Goal: Task Accomplishment & Management: Use online tool/utility

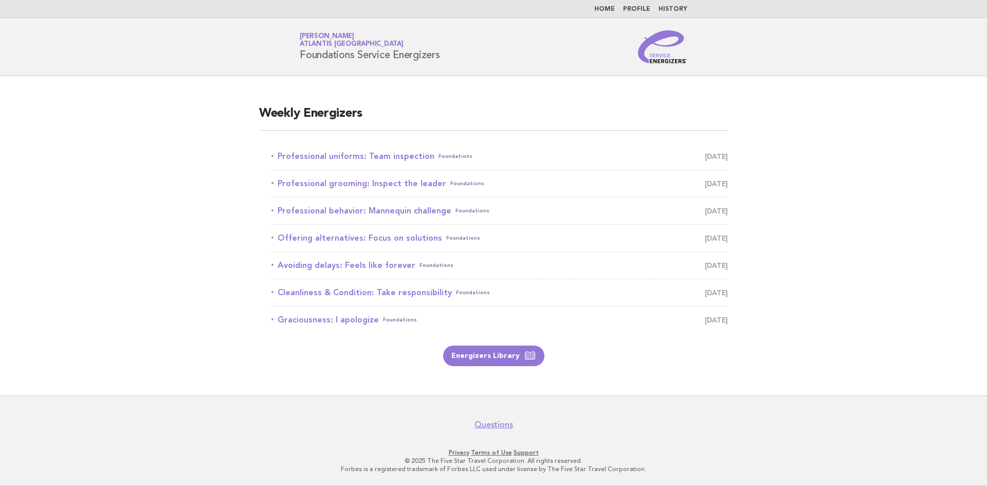
click at [879, 267] on main "Weekly Energizers Professional uniforms: Team inspection Foundations September …" at bounding box center [493, 235] width 987 height 319
click at [345, 157] on link "Professional uniforms: Team inspection Foundations September 3" at bounding box center [499, 156] width 456 height 14
click at [324, 159] on link "Professional uniforms: Team inspection Foundations September 3" at bounding box center [499, 156] width 456 height 14
click at [373, 157] on link "Professional uniforms: Team inspection Foundations September 3" at bounding box center [499, 156] width 456 height 14
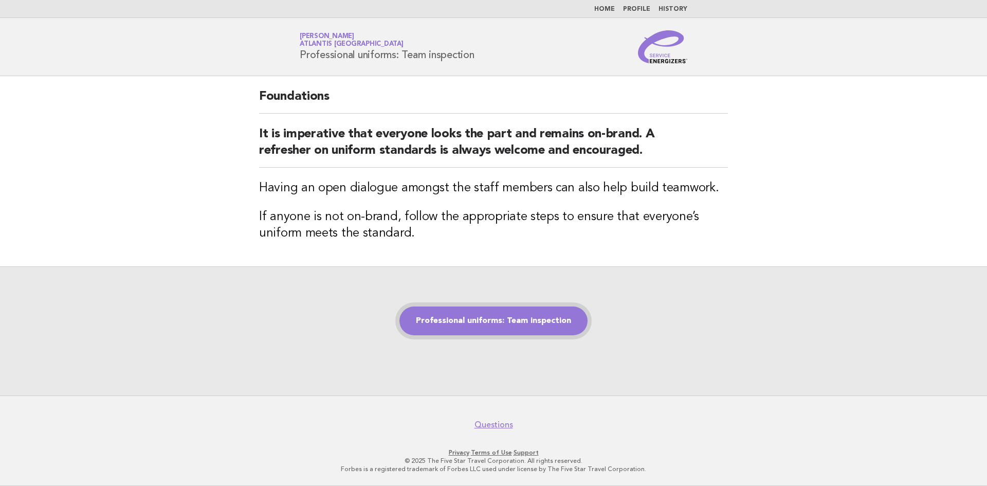
click at [479, 321] on link "Professional uniforms: Team inspection" at bounding box center [493, 320] width 188 height 29
click at [469, 324] on link "Professional uniforms: Team inspection" at bounding box center [493, 320] width 188 height 29
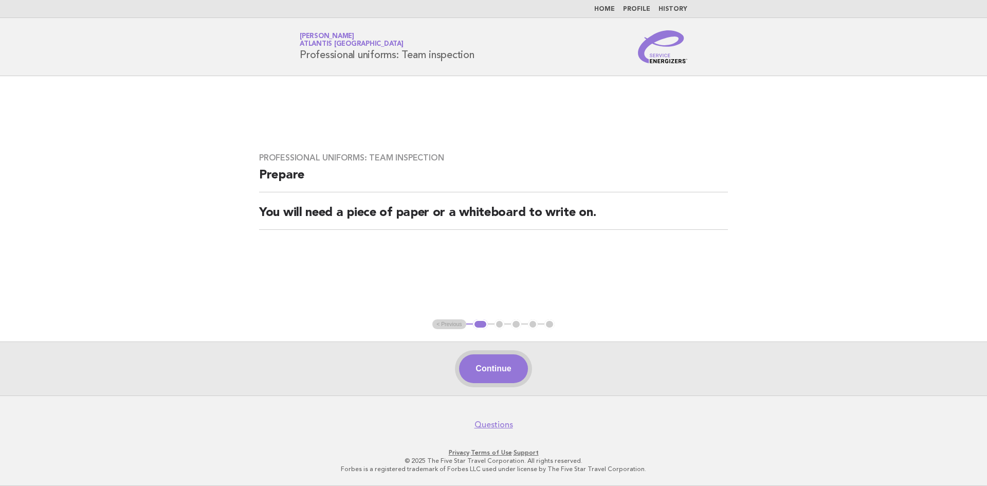
click at [496, 381] on button "Continue" at bounding box center [493, 368] width 68 height 29
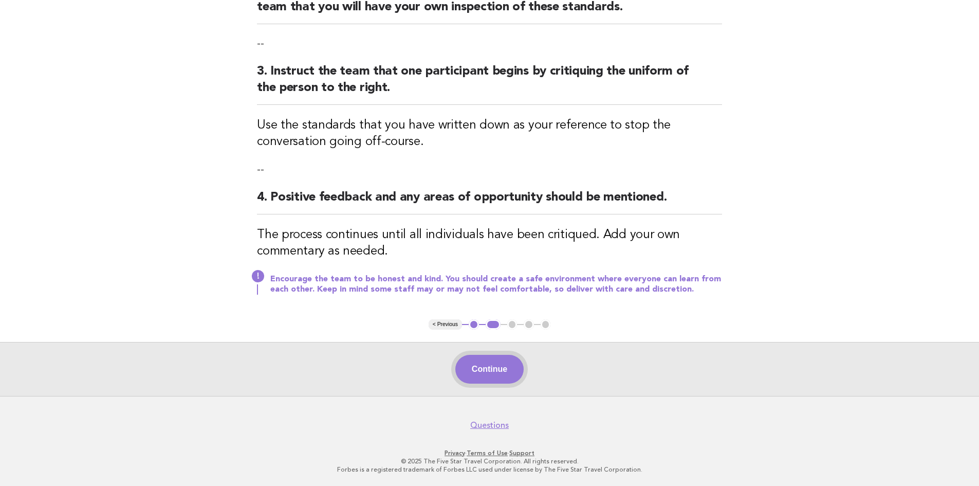
click at [494, 373] on button "Continue" at bounding box center [489, 369] width 68 height 29
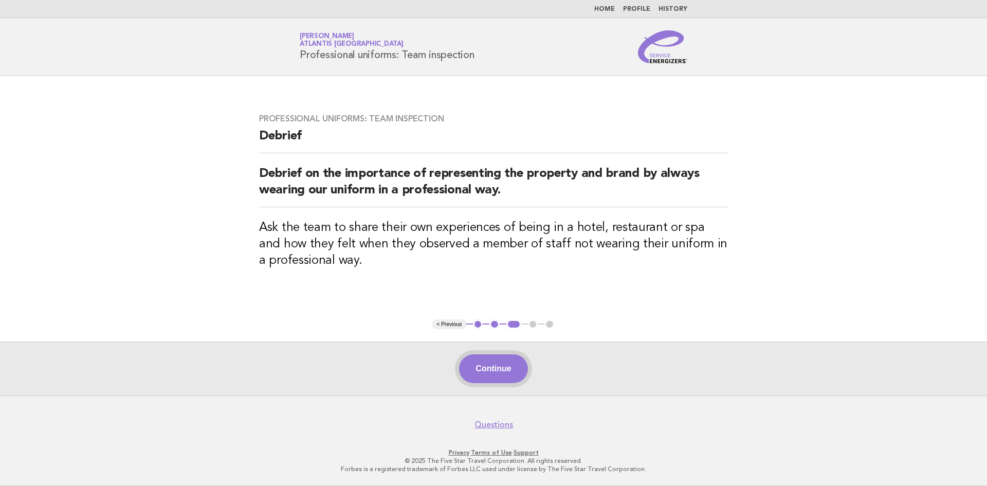
click at [494, 371] on button "Continue" at bounding box center [493, 368] width 68 height 29
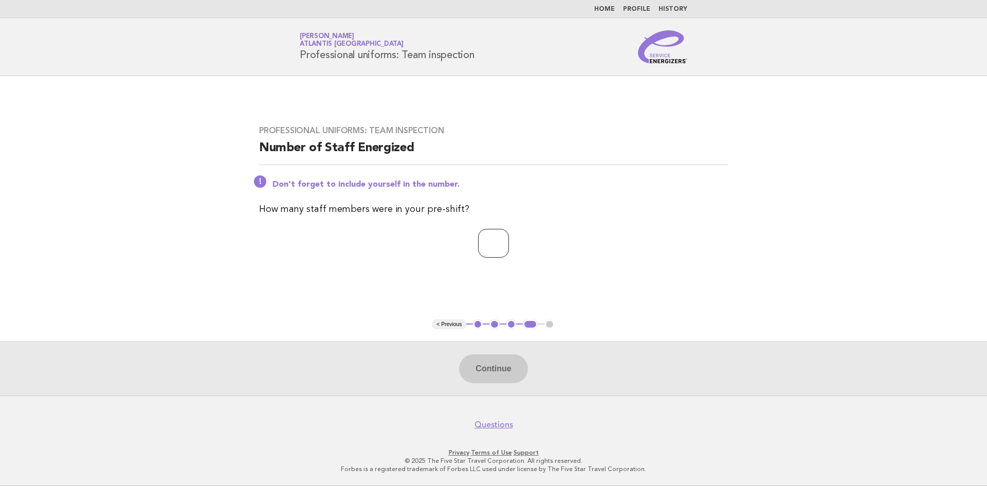
click at [482, 245] on input "number" at bounding box center [493, 243] width 31 height 29
type input "**"
click at [514, 373] on button "Continue" at bounding box center [493, 368] width 68 height 29
